Goal: Navigation & Orientation: Find specific page/section

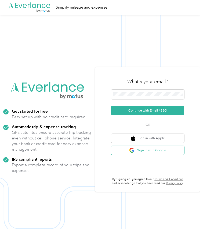
click at [144, 149] on button "Sign in with Google" at bounding box center [147, 150] width 73 height 9
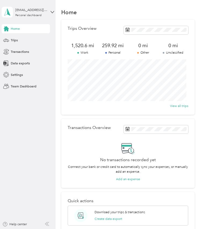
scroll to position [0, 0]
click at [137, 34] on span at bounding box center [156, 30] width 64 height 8
click at [127, 30] on icon at bounding box center [127, 30] width 4 height 4
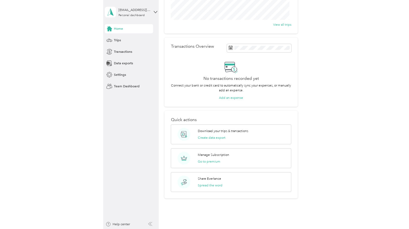
scroll to position [0, 0]
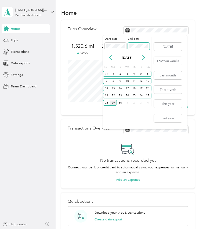
click at [134, 50] on span at bounding box center [139, 46] width 22 height 7
click at [108, 60] on icon at bounding box center [110, 57] width 5 height 5
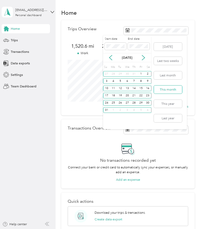
click at [168, 90] on button "This month" at bounding box center [168, 90] width 28 height 8
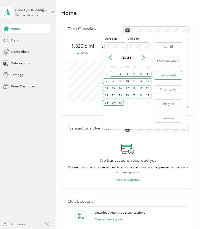
click at [169, 77] on button "Last month" at bounding box center [168, 75] width 28 height 8
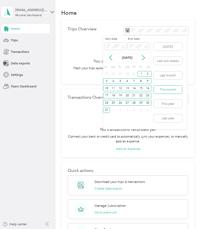
click at [174, 88] on button "This month" at bounding box center [168, 90] width 28 height 8
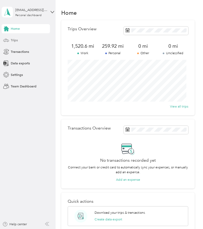
click at [36, 40] on div "Trips" at bounding box center [26, 40] width 48 height 9
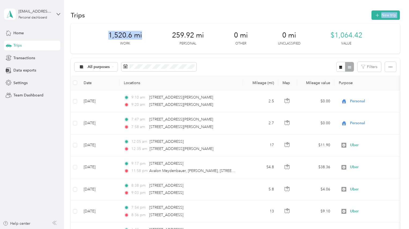
drag, startPoint x: 132, startPoint y: 15, endPoint x: 144, endPoint y: 49, distance: 35.5
click at [202, 51] on div "1,520.6 mi Work 259.92 mi Personal 0 mi Other 0 mi Unclassified $1,064.42 Value" at bounding box center [235, 39] width 329 height 30
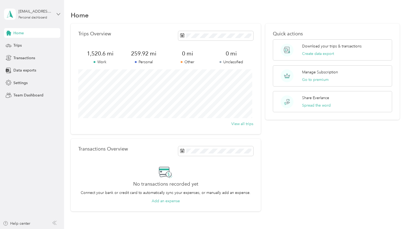
click at [58, 15] on icon at bounding box center [58, 14] width 3 height 2
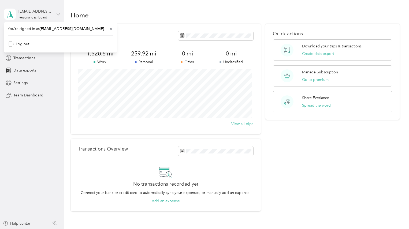
click at [58, 15] on icon at bounding box center [58, 14] width 3 height 2
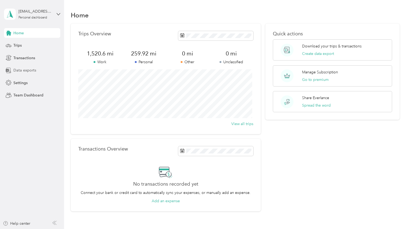
click at [26, 73] on div "Data exports" at bounding box center [32, 71] width 56 height 10
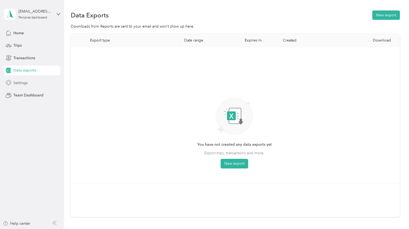
click at [26, 82] on span "Settings" at bounding box center [20, 83] width 14 height 6
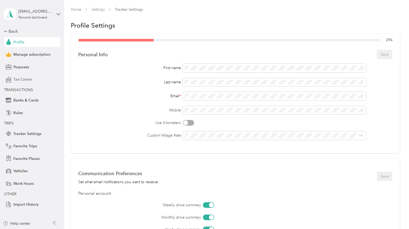
click at [34, 81] on div "Tax Center" at bounding box center [32, 80] width 56 height 10
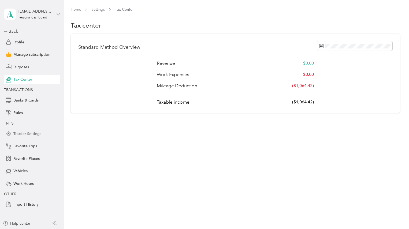
click at [44, 134] on div "Tracker Settings" at bounding box center [32, 134] width 56 height 10
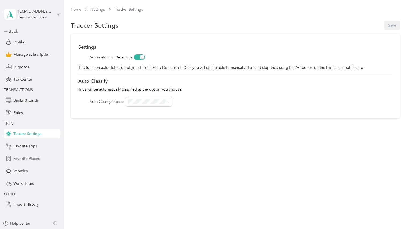
click at [43, 161] on div "Favorite Places" at bounding box center [32, 159] width 56 height 10
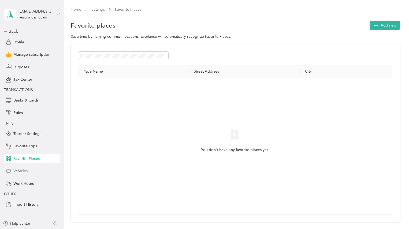
click at [40, 173] on div "Vehicles" at bounding box center [32, 171] width 56 height 10
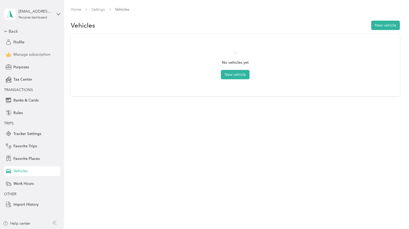
click at [37, 58] on div "Manage subscription" at bounding box center [32, 55] width 56 height 10
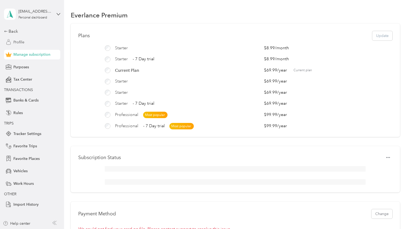
click at [27, 42] on div "Profile" at bounding box center [32, 42] width 56 height 10
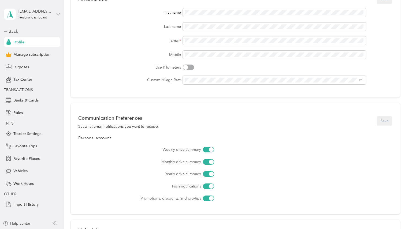
scroll to position [54, 0]
click at [33, 79] on div "Tax Center" at bounding box center [32, 80] width 56 height 10
